Goal: Task Accomplishment & Management: Complete application form

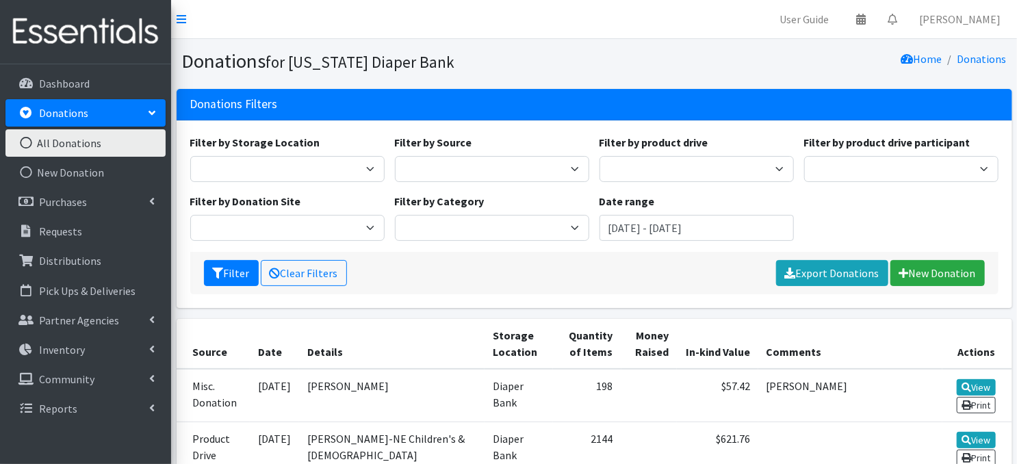
click at [23, 142] on icon at bounding box center [26, 143] width 18 height 12
click at [936, 270] on link "New Donation" at bounding box center [937, 273] width 94 height 26
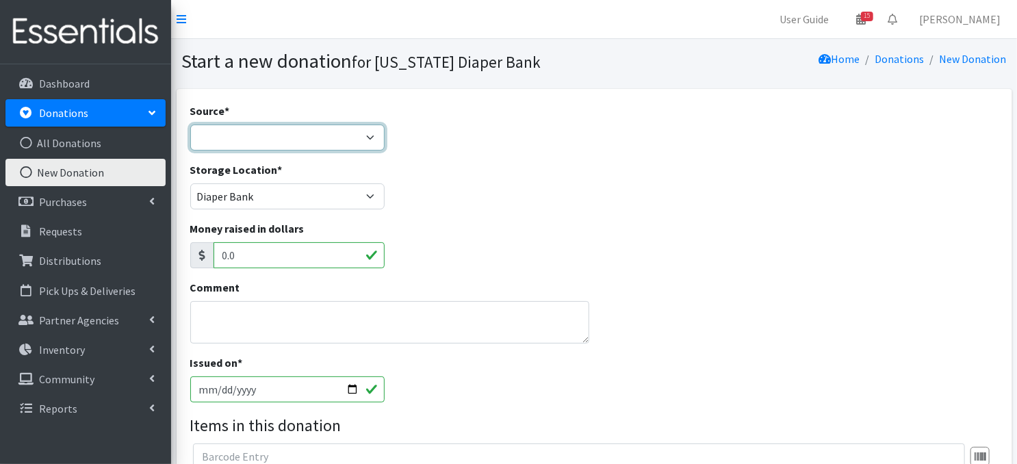
click at [367, 136] on select "Product Drive Manufacturer Donation Site Misc. Donation" at bounding box center [287, 138] width 194 height 26
select select "Misc. Donation"
click at [190, 125] on select "Product Drive Manufacturer Donation Site Misc. Donation" at bounding box center [287, 138] width 194 height 26
click at [252, 333] on textarea "Comment" at bounding box center [389, 322] width 399 height 42
type textarea "a"
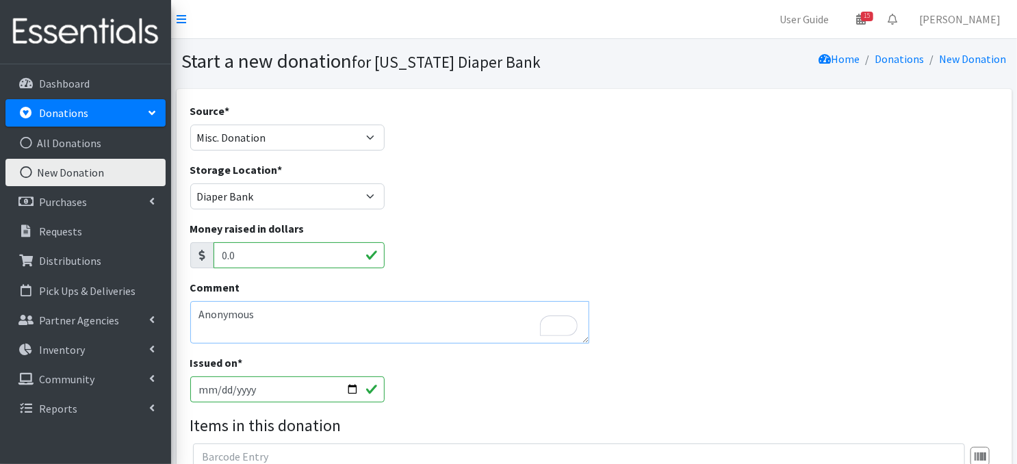
type textarea "Anonymous"
click at [351, 388] on input "2025-10-06" at bounding box center [287, 389] width 194 height 26
type input "[DATE]"
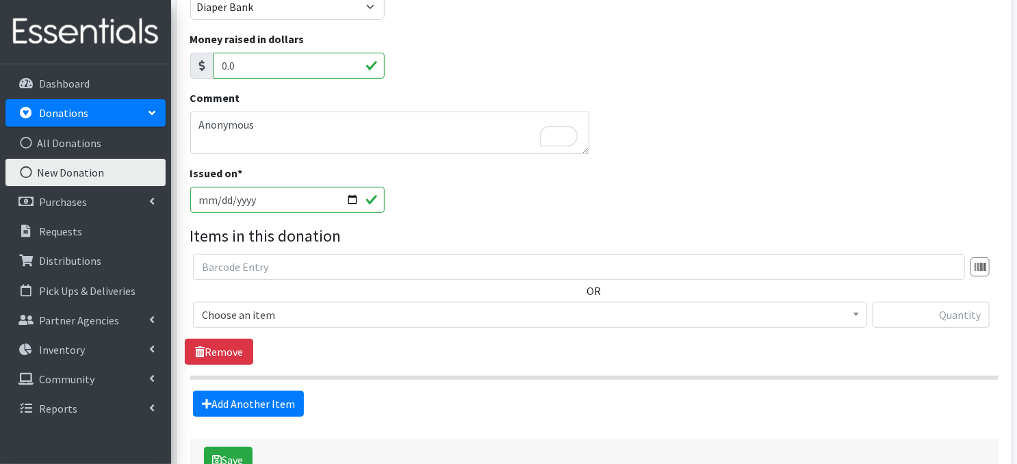
scroll to position [192, 0]
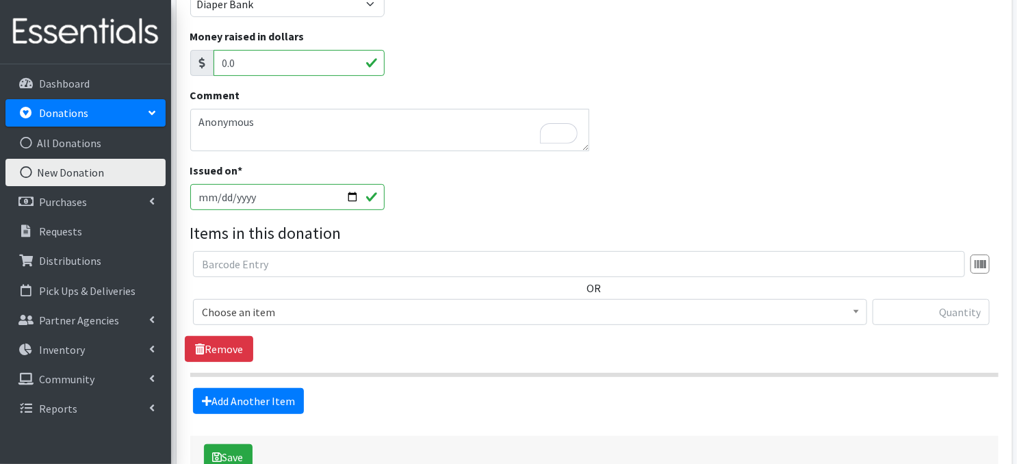
click at [856, 313] on span at bounding box center [856, 310] width 14 height 21
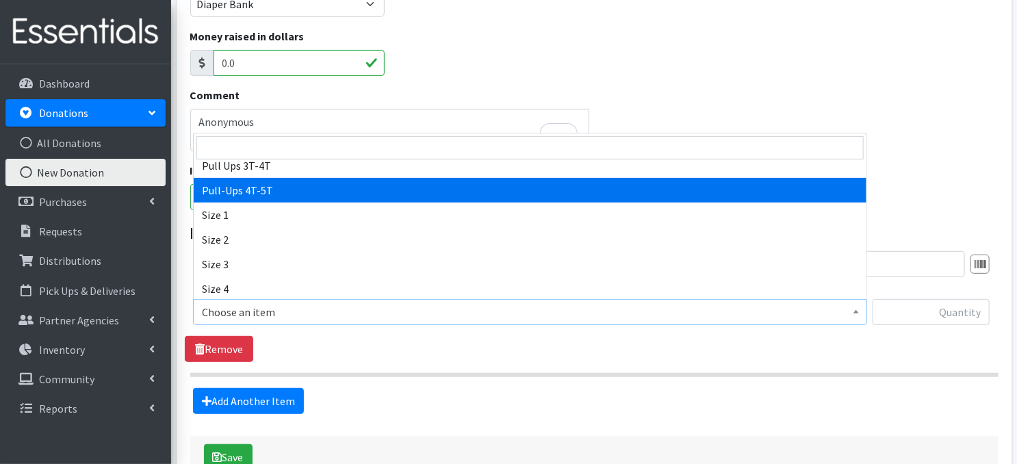
scroll to position [146, 0]
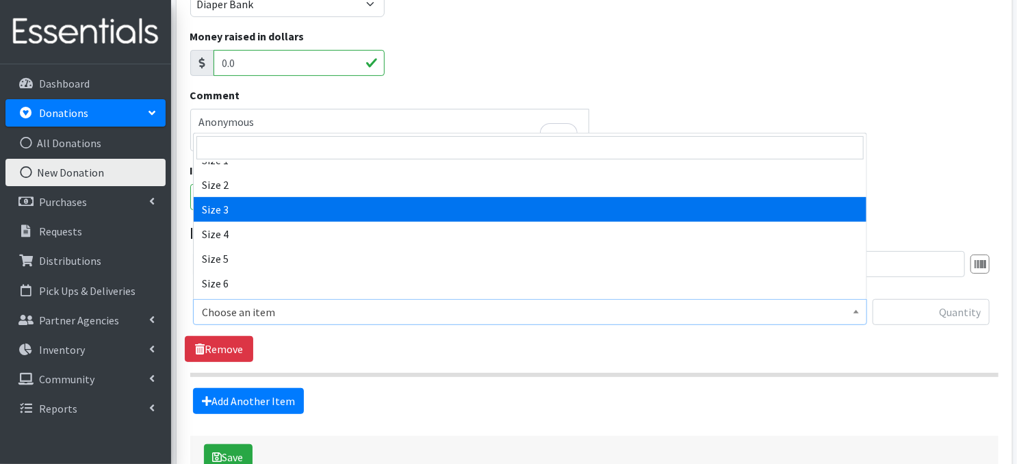
select select "3684"
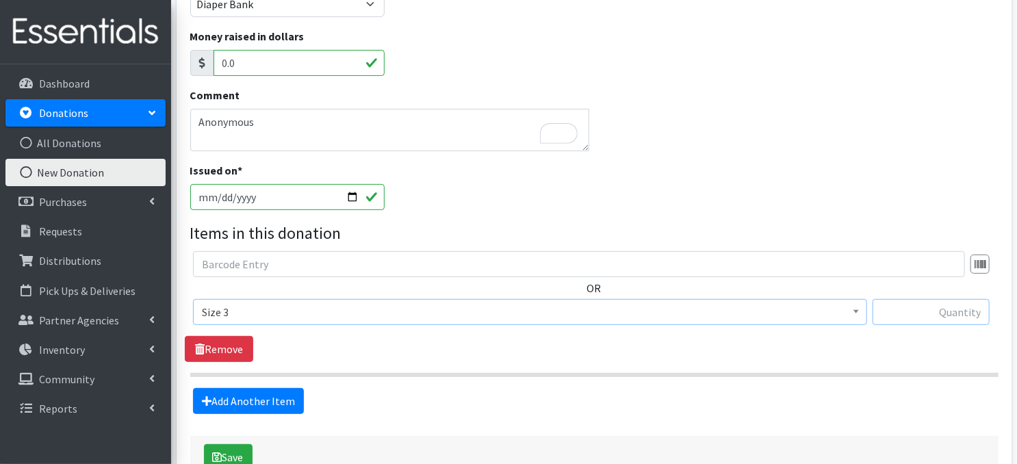
click at [908, 313] on input "text" at bounding box center [930, 312] width 117 height 26
type input "1500"
click at [261, 404] on link "Add Another Item" at bounding box center [248, 401] width 111 height 26
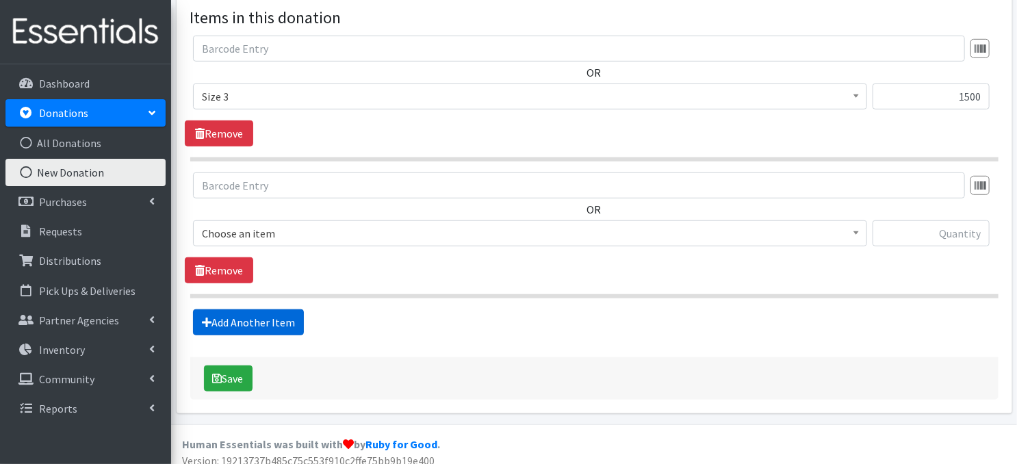
scroll to position [417, 0]
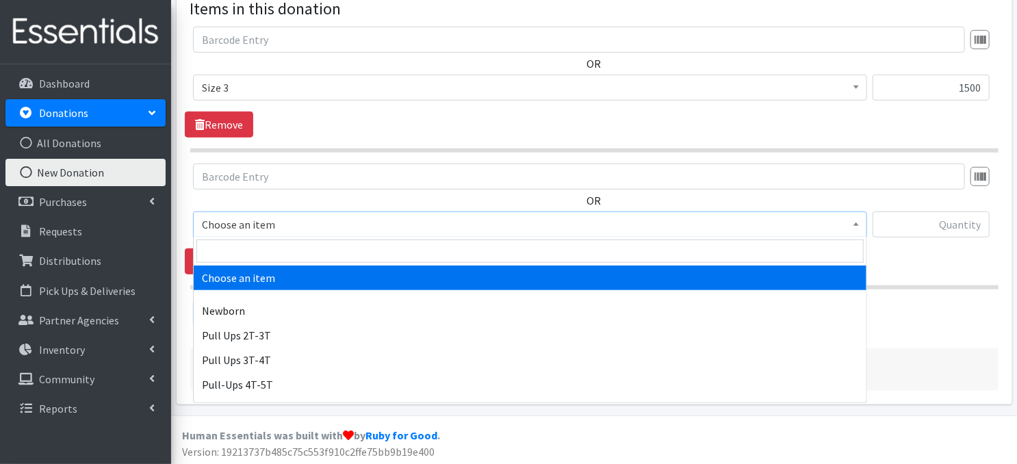
click at [855, 224] on b at bounding box center [855, 223] width 5 height 3
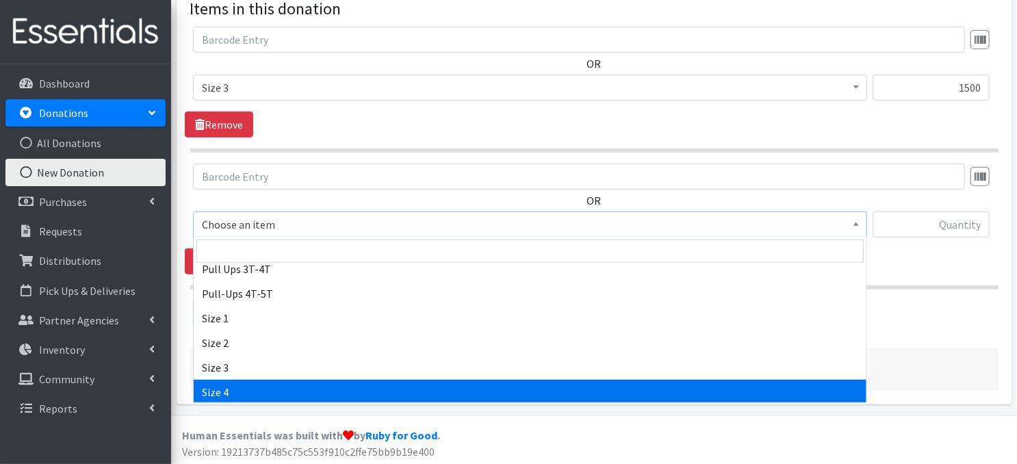
scroll to position [100, 0]
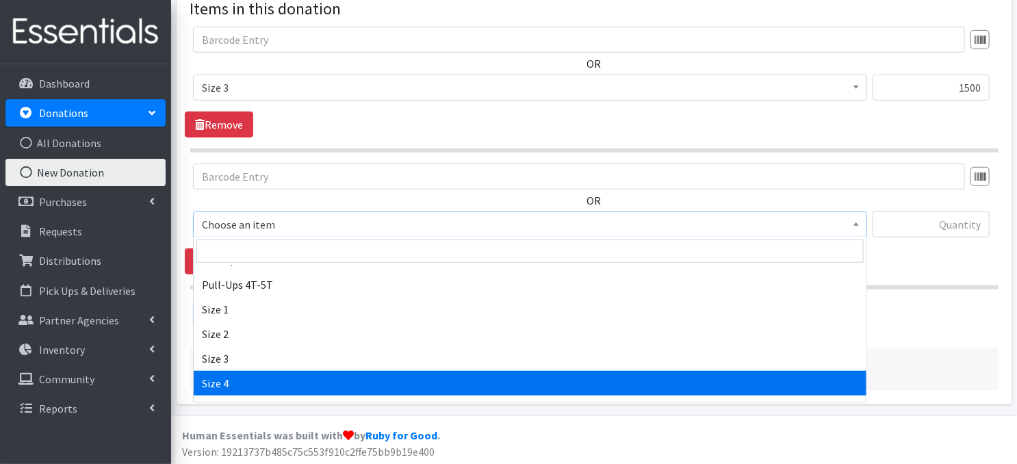
select select "3685"
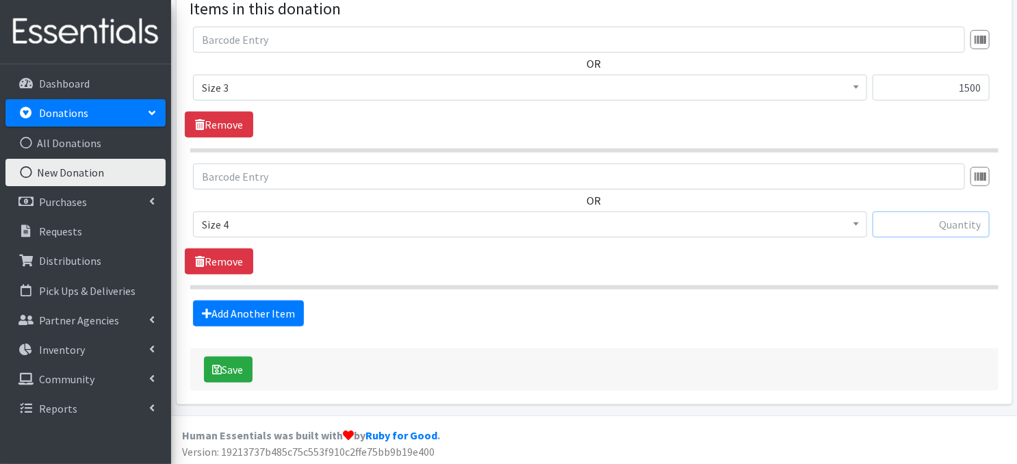
click at [910, 224] on input "text" at bounding box center [930, 224] width 117 height 26
type input "64"
click at [274, 316] on link "Add Another Item" at bounding box center [248, 313] width 111 height 26
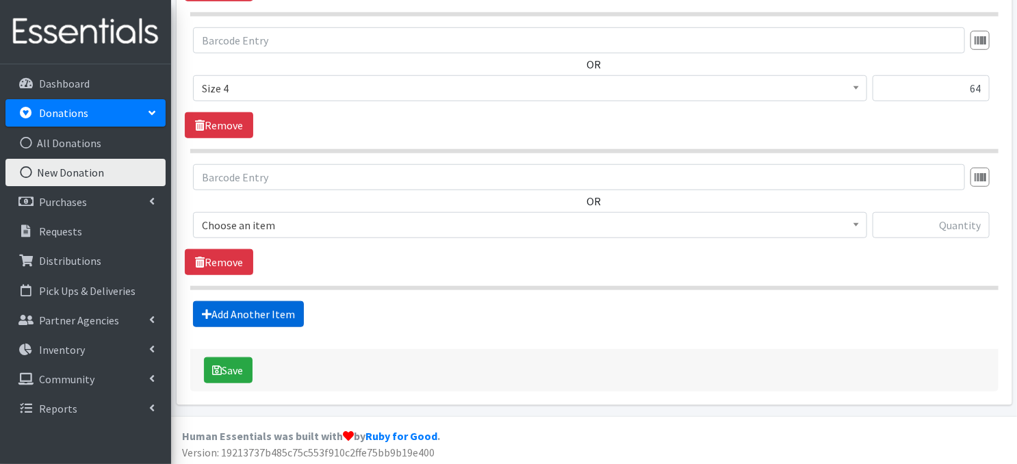
scroll to position [553, 0]
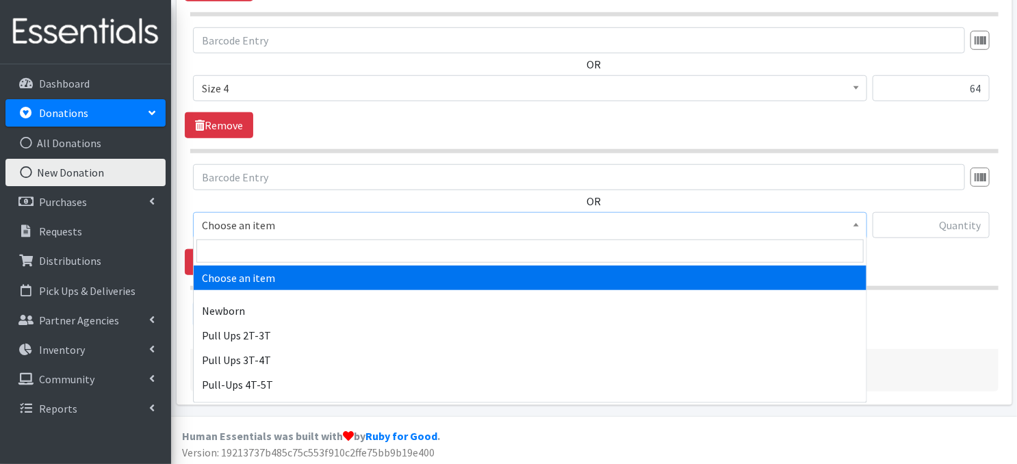
click at [859, 224] on span at bounding box center [856, 223] width 14 height 21
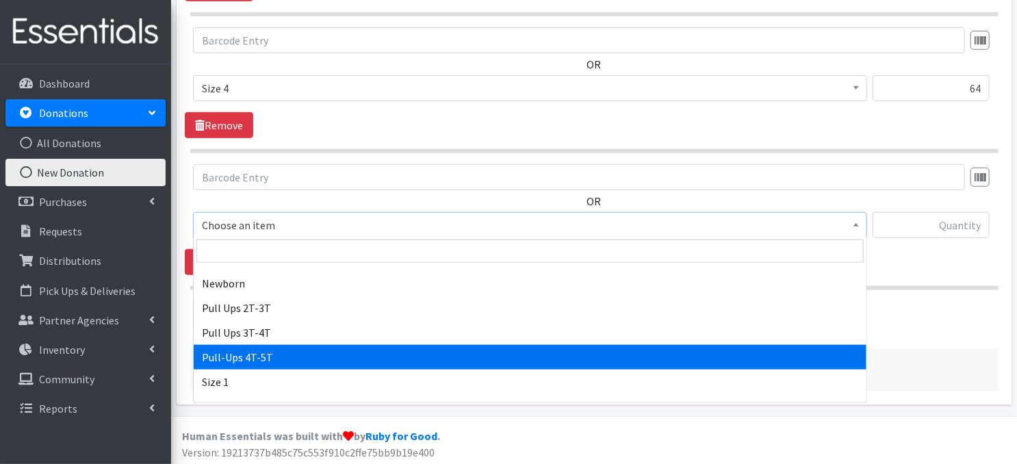
scroll to position [137, 0]
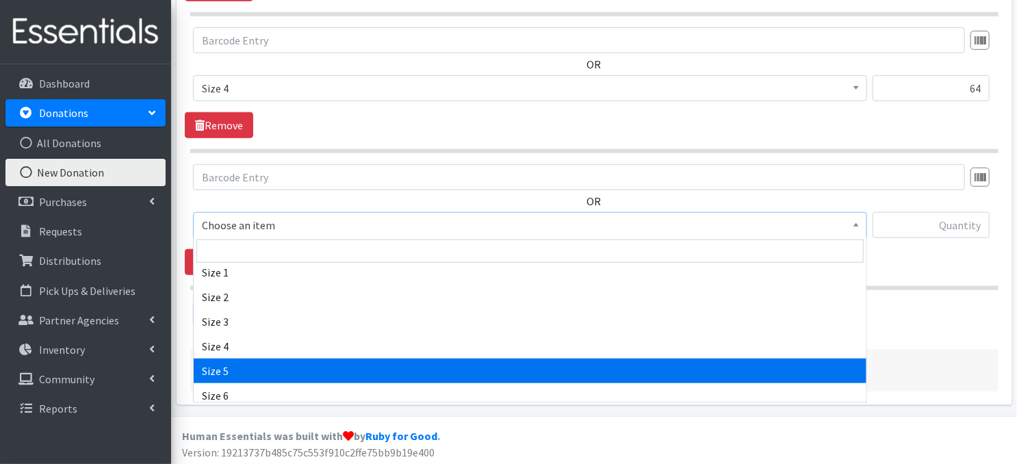
select select "3686"
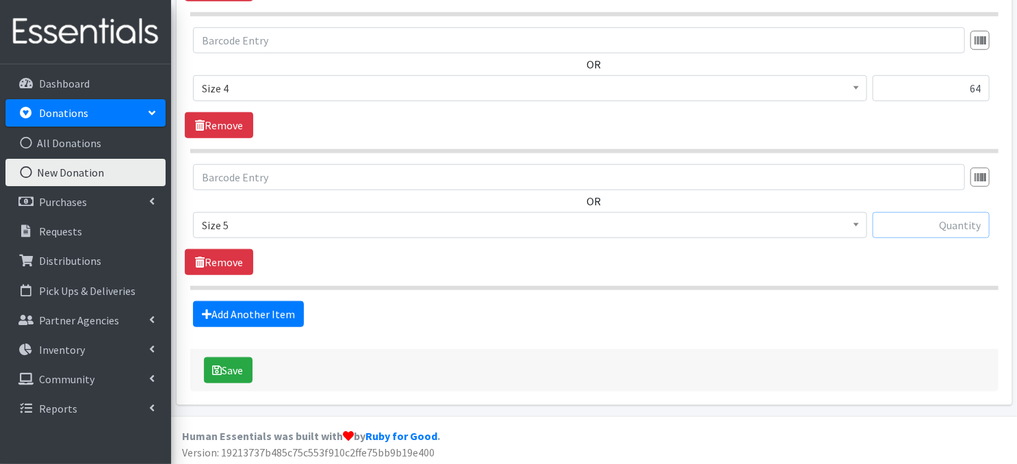
click at [917, 228] on input "text" at bounding box center [930, 225] width 117 height 26
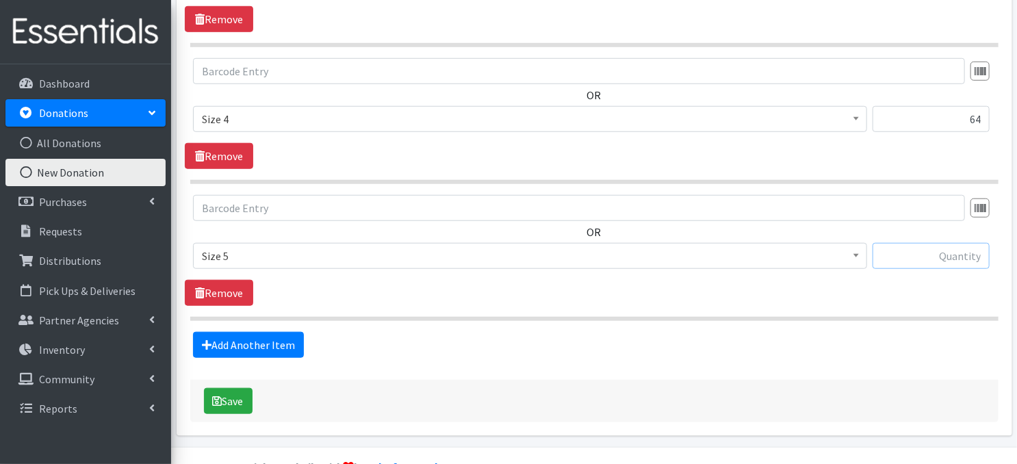
scroll to position [553, 0]
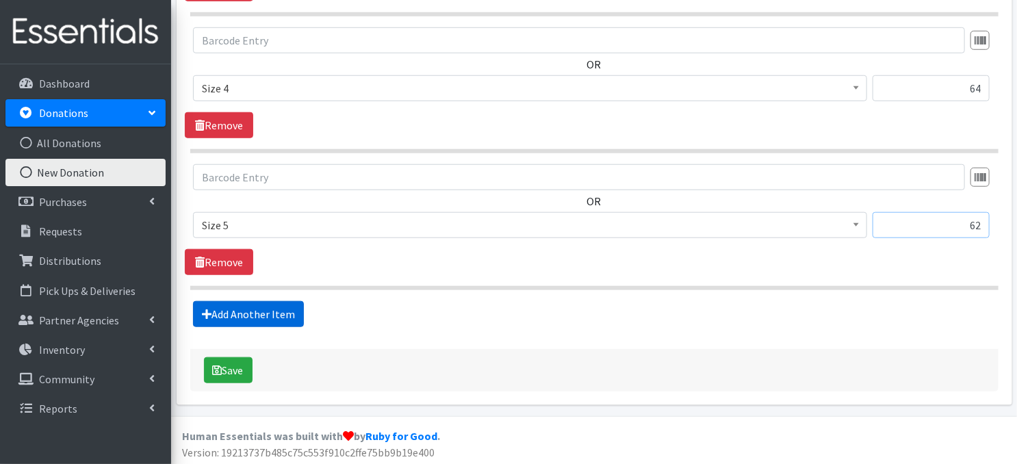
type input "62"
click at [270, 318] on link "Add Another Item" at bounding box center [248, 314] width 111 height 26
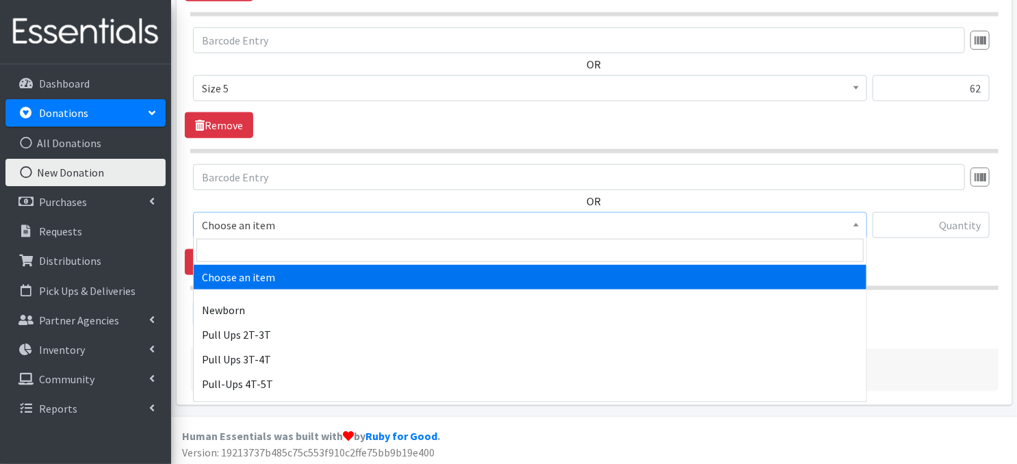
click at [855, 224] on span at bounding box center [856, 223] width 14 height 21
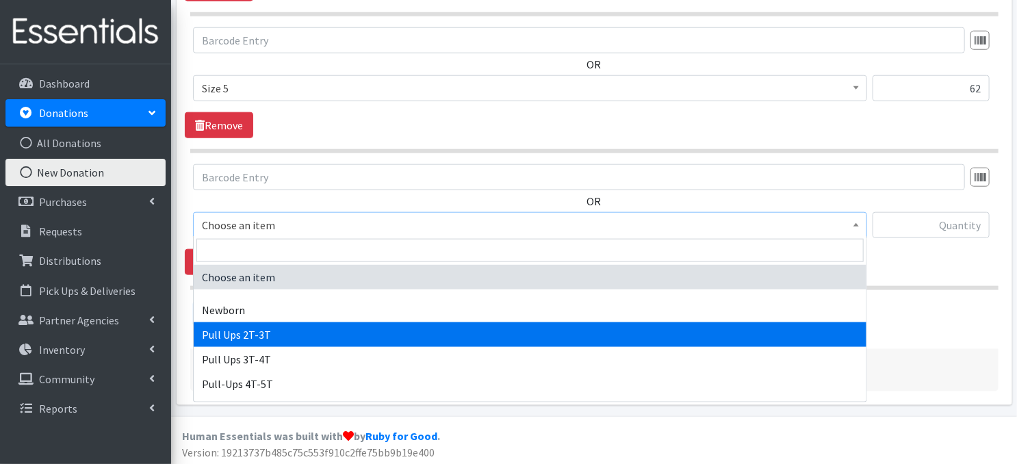
drag, startPoint x: 272, startPoint y: 336, endPoint x: 553, endPoint y: 231, distance: 299.4
select select "3696"
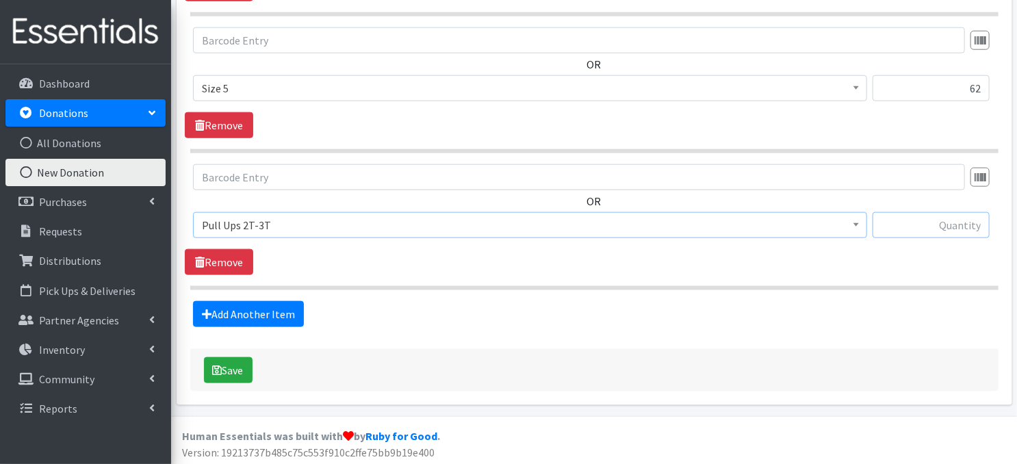
click at [947, 224] on input "text" at bounding box center [930, 225] width 117 height 26
type input "248"
click at [242, 309] on link "Add Another Item" at bounding box center [248, 314] width 111 height 26
click at [857, 223] on b at bounding box center [855, 224] width 5 height 3
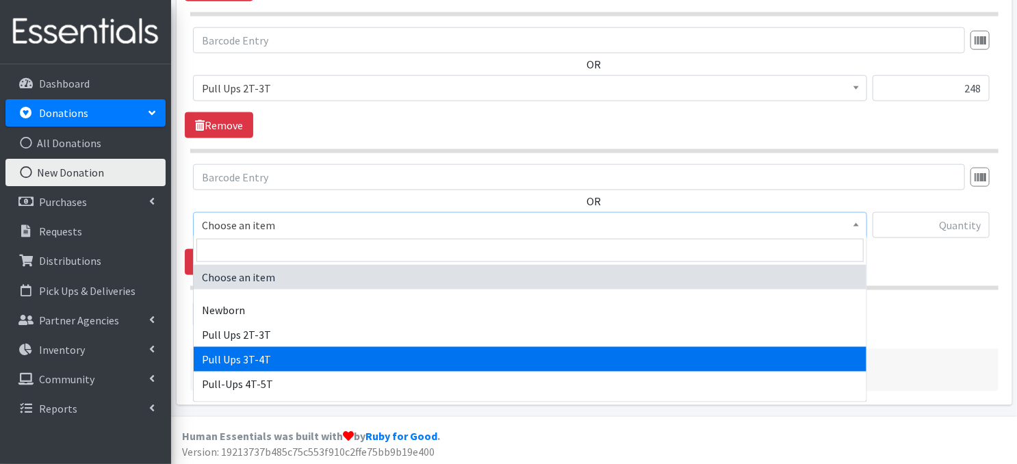
select select "3697"
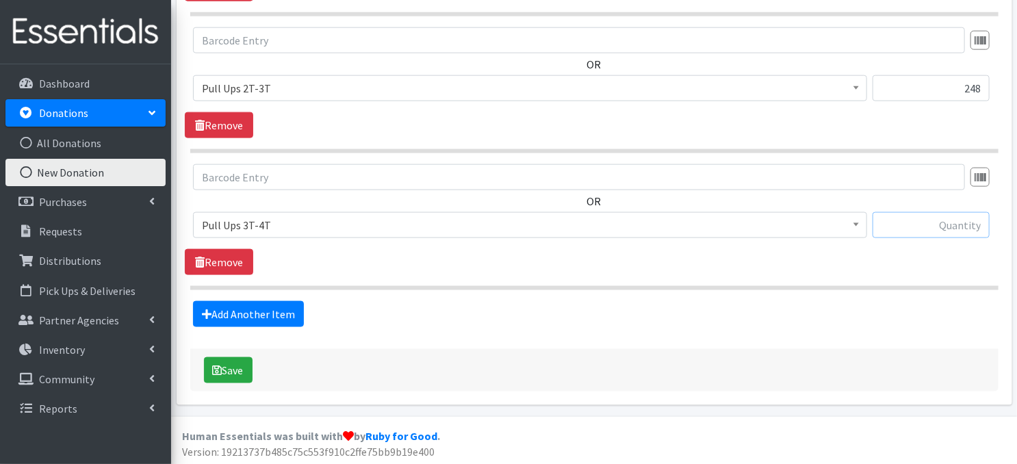
click at [907, 228] on input "text" at bounding box center [930, 225] width 117 height 26
type input "124"
click at [236, 369] on button "Save" at bounding box center [228, 370] width 49 height 26
